Goal: Task Accomplishment & Management: Complete application form

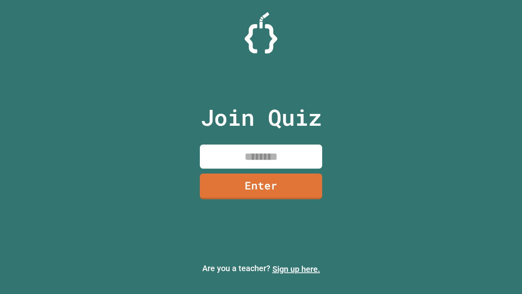
click at [296, 269] on link "Sign up here." at bounding box center [296, 269] width 48 height 10
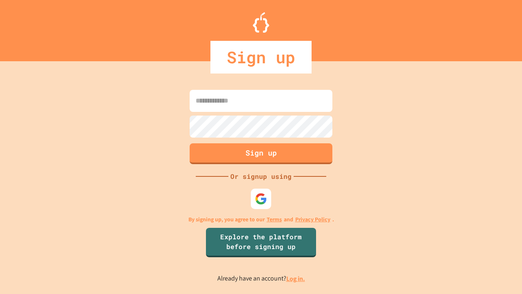
click at [296, 278] on link "Log in." at bounding box center [295, 278] width 19 height 9
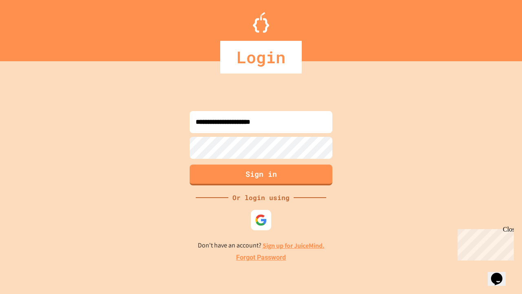
type input "**********"
